Goal: Task Accomplishment & Management: Manage account settings

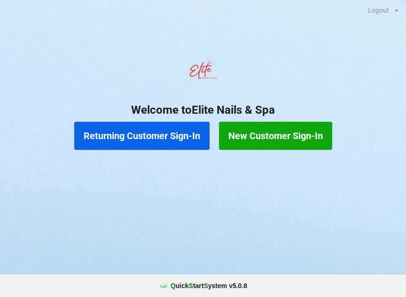
click at [180, 137] on button "Returning Customer Sign-In" at bounding box center [141, 136] width 135 height 28
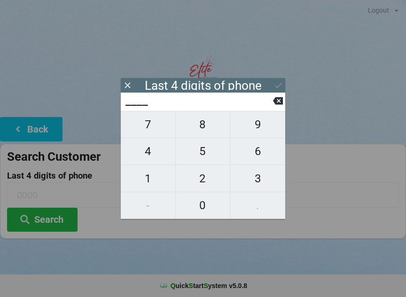
click at [156, 132] on span "7" at bounding box center [148, 125] width 55 height 20
type input "7___"
click at [278, 102] on icon at bounding box center [278, 101] width 10 height 8
click at [206, 125] on span "8" at bounding box center [203, 125] width 55 height 20
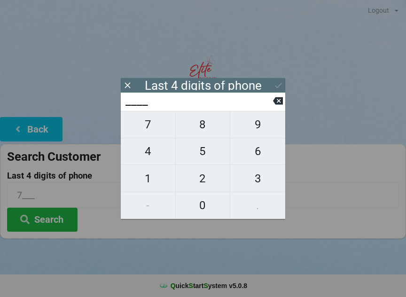
type input "8___"
click at [263, 161] on span "6" at bounding box center [257, 151] width 55 height 20
type input "86__"
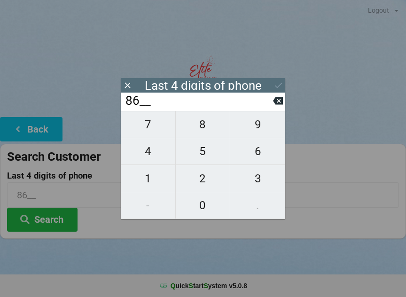
click at [153, 154] on span "4" at bounding box center [148, 151] width 55 height 20
type input "864_"
click at [150, 157] on span "4" at bounding box center [148, 151] width 55 height 20
type input "8644"
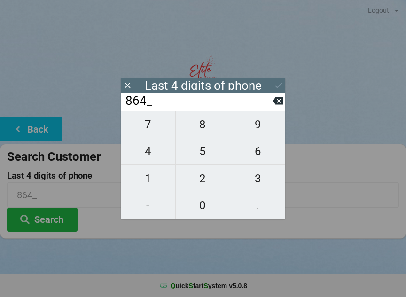
type input "8644"
click at [56, 217] on button "Search" at bounding box center [42, 220] width 70 height 24
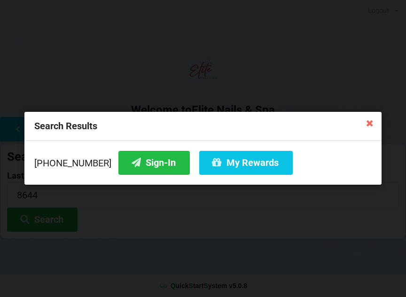
click at [240, 163] on button "My Rewards" at bounding box center [246, 163] width 94 height 24
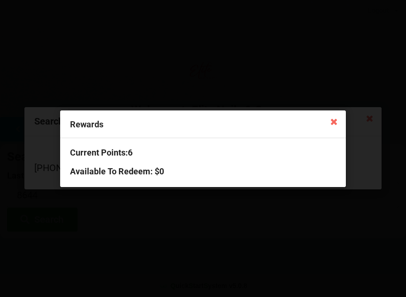
click at [340, 125] on icon at bounding box center [333, 121] width 15 height 15
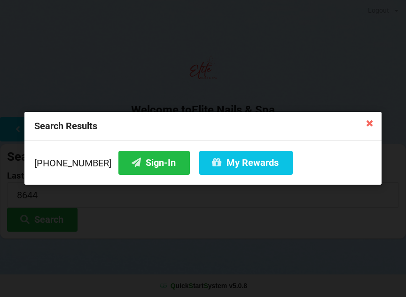
click at [151, 162] on button "Sign-In" at bounding box center [153, 163] width 71 height 24
